Goal: Task Accomplishment & Management: Complete application form

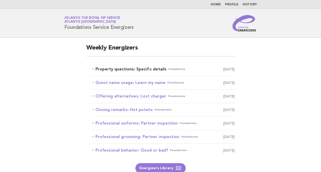
click at [146, 70] on link "Property questions: Specific details Foundations [DATE]" at bounding box center [163, 69] width 142 height 7
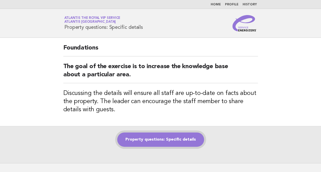
click at [183, 138] on link "Property questions: Specific details" at bounding box center [160, 140] width 87 height 14
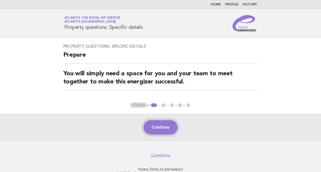
click at [159, 125] on button "Continue" at bounding box center [161, 127] width 34 height 14
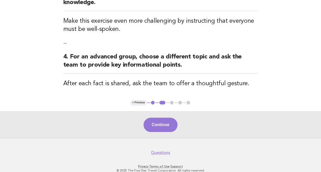
scroll to position [192, 0]
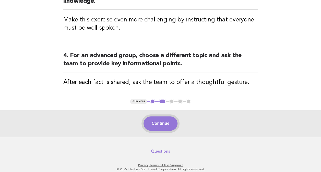
click at [168, 117] on button "Continue" at bounding box center [161, 123] width 34 height 14
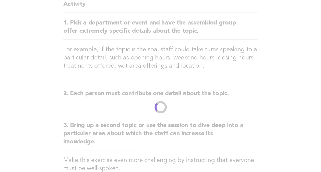
scroll to position [0, 0]
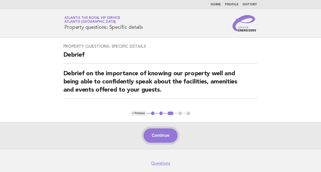
click at [162, 138] on button "Continue" at bounding box center [161, 135] width 34 height 14
